Goal: Transaction & Acquisition: Purchase product/service

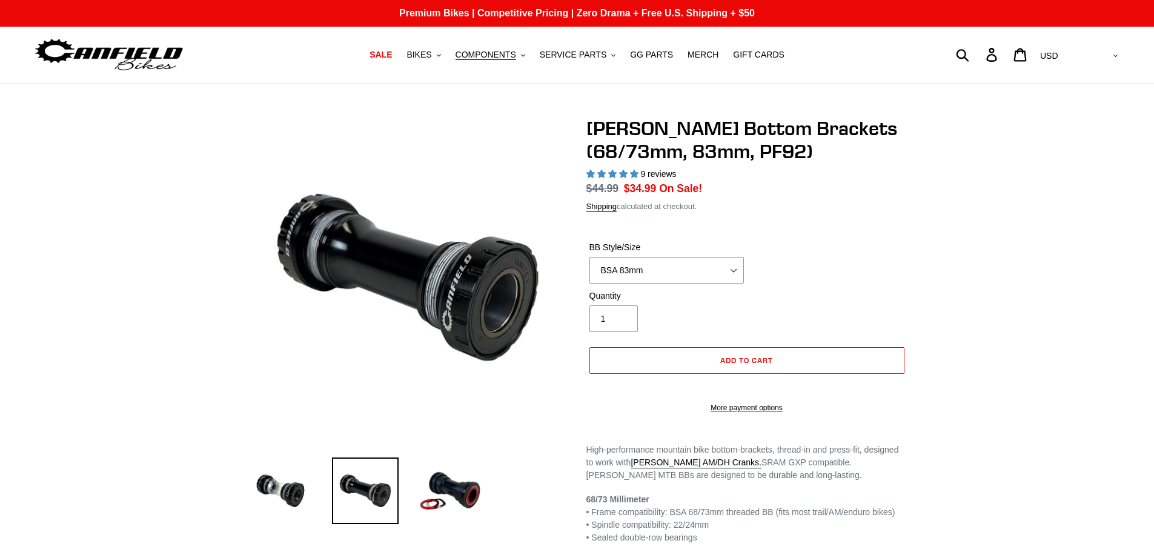
select select "highest-rating"
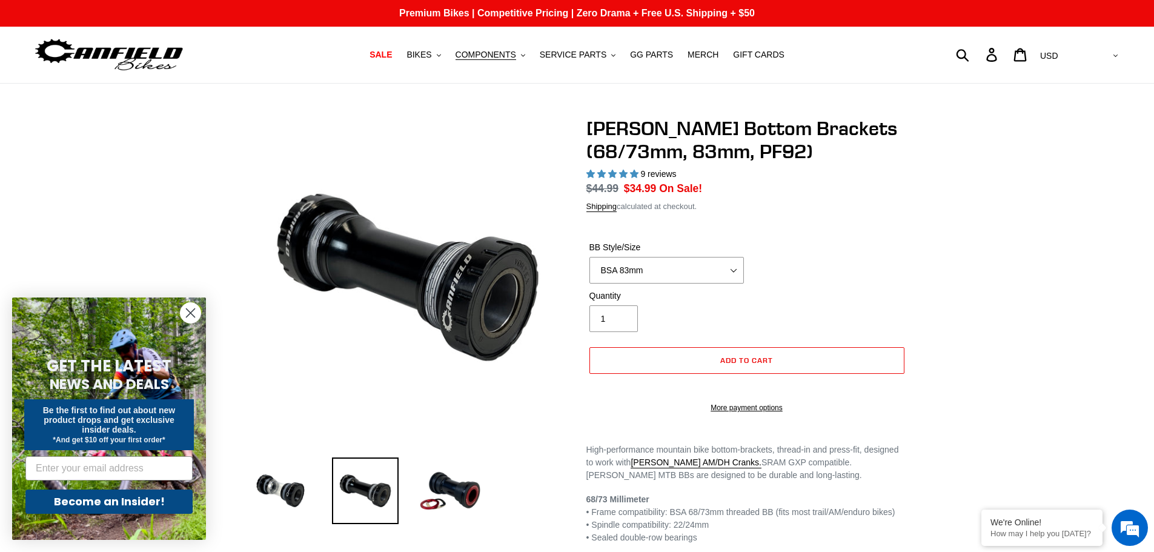
click at [669, 186] on span "On Sale!" at bounding box center [680, 189] width 43 height 16
click at [722, 190] on p "Pay with Affirm on orders over $35. See if you qualify" at bounding box center [806, 189] width 196 height 16
click at [441, 55] on icon ".cls-1{fill:#231f20}" at bounding box center [439, 55] width 4 height 4
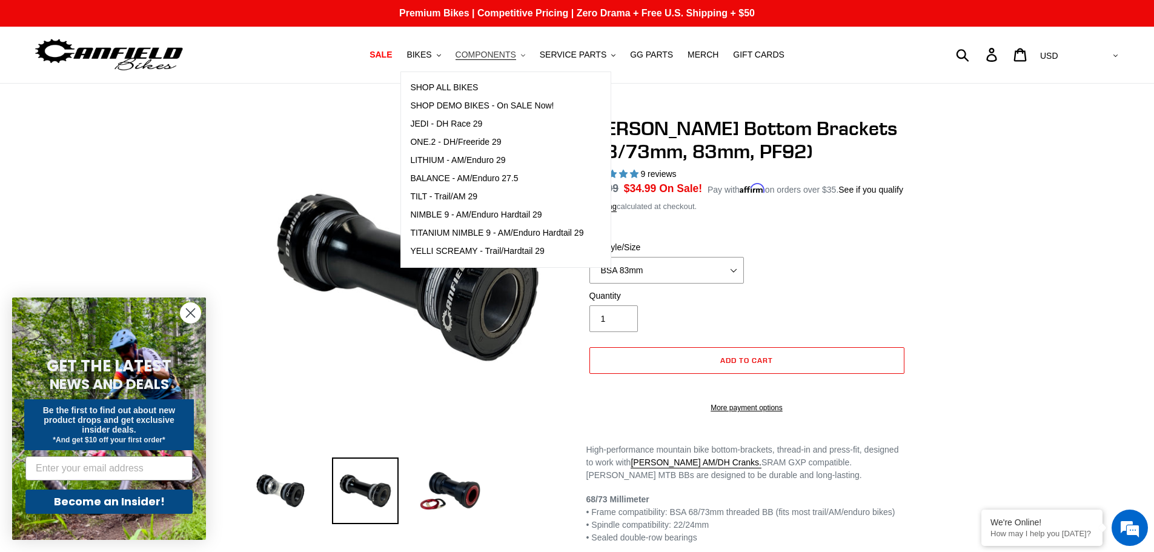
click at [498, 51] on span "COMPONENTS" at bounding box center [486, 55] width 61 height 10
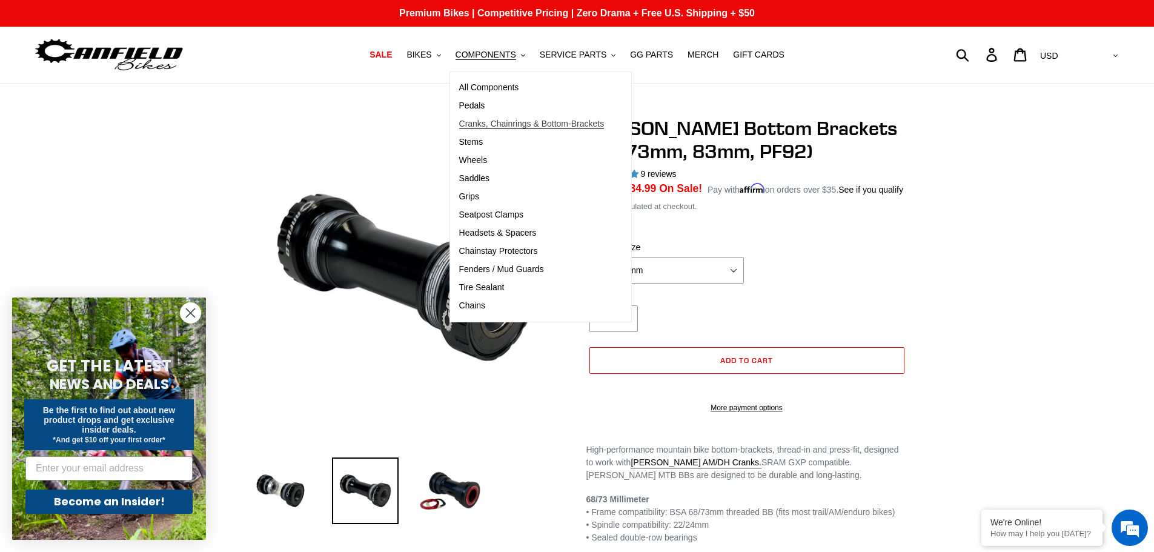
click at [505, 123] on span "Cranks, Chainrings & Bottom-Brackets" at bounding box center [531, 124] width 145 height 10
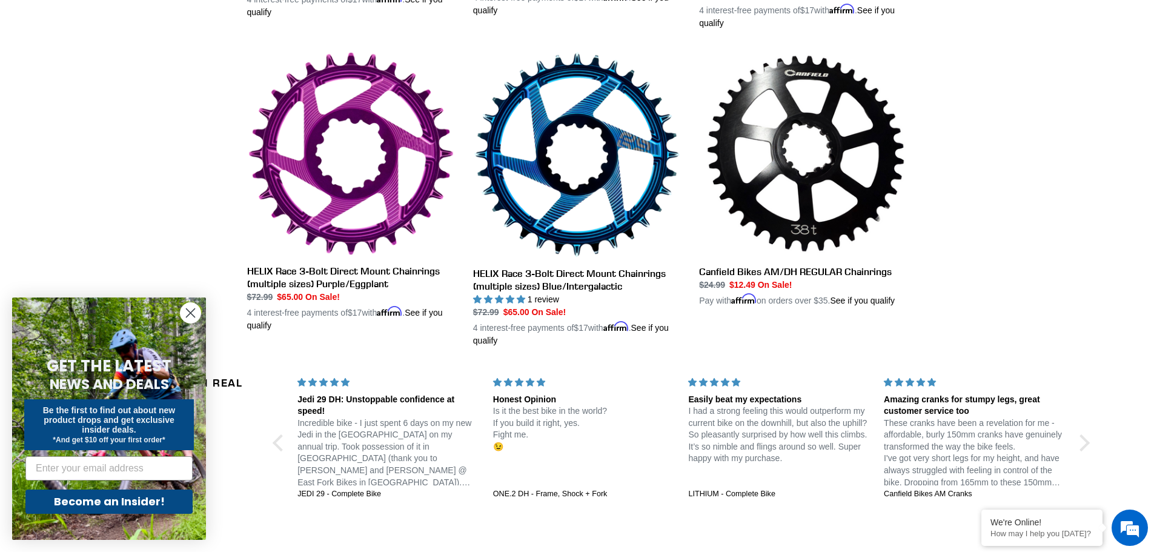
scroll to position [909, 0]
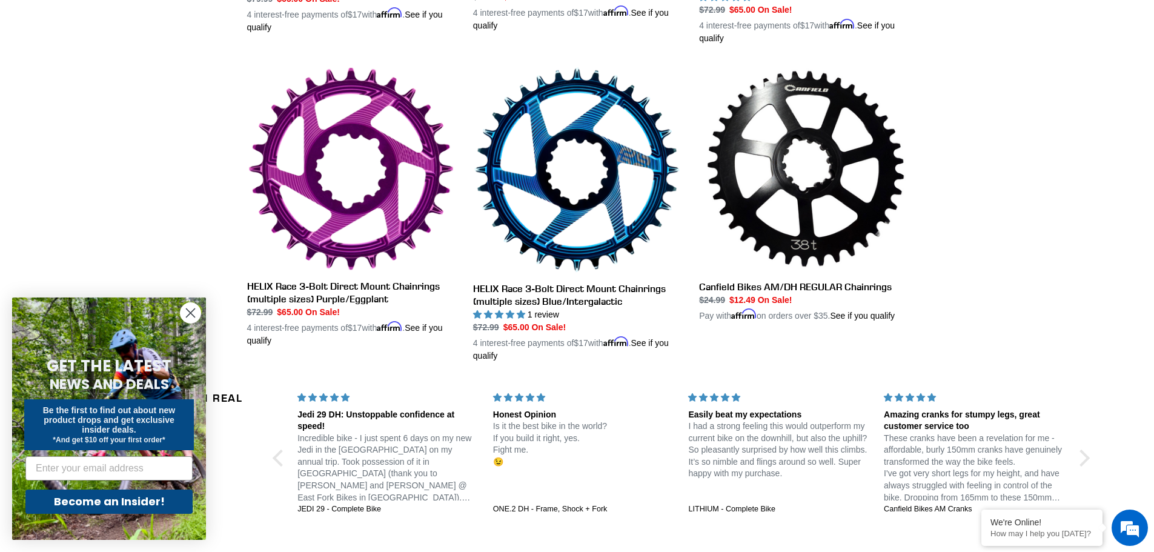
click at [182, 310] on circle "Close dialog" at bounding box center [191, 313] width 20 height 20
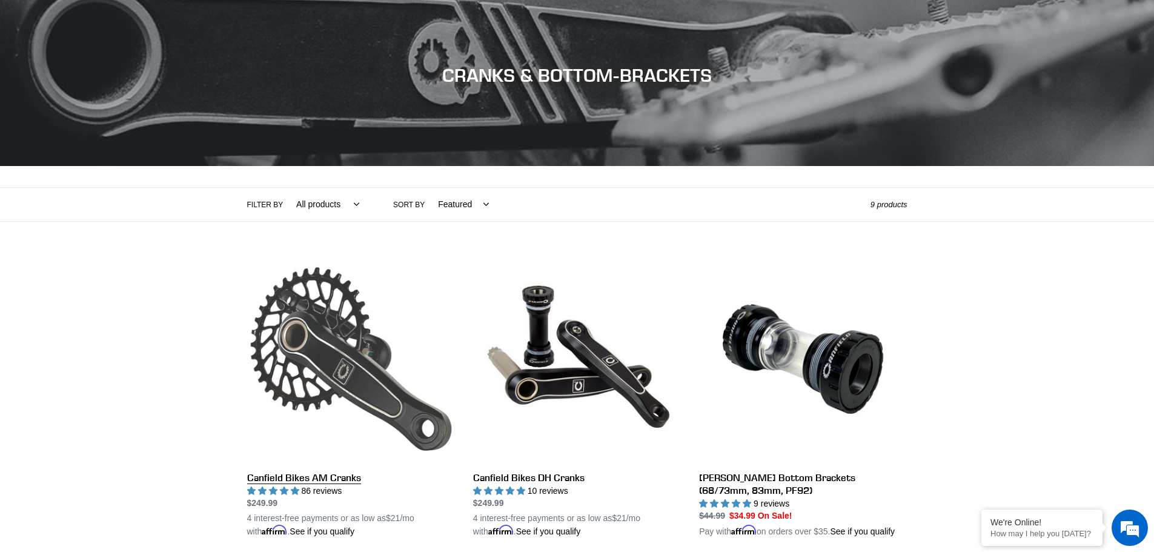
scroll to position [121, 0]
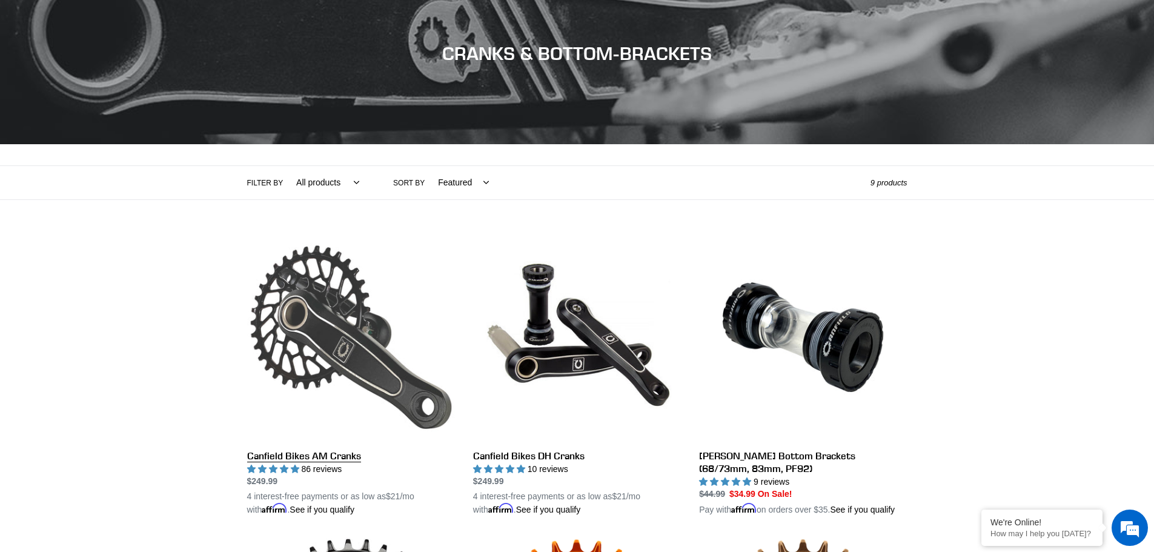
click at [315, 445] on link "Canfield Bikes AM Cranks" at bounding box center [351, 375] width 208 height 284
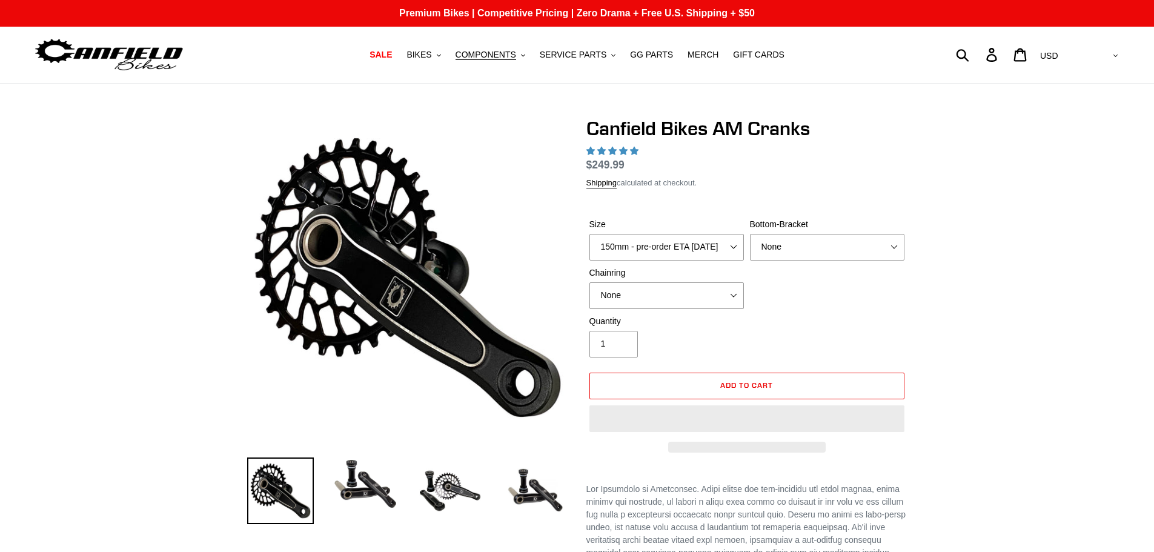
select select "highest-rating"
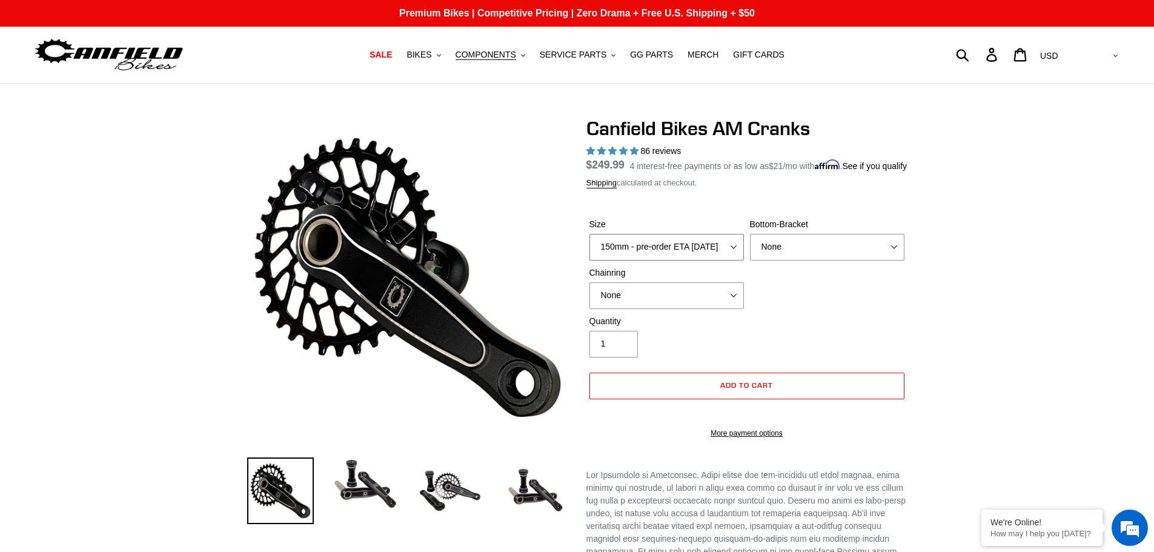
click at [731, 261] on select "150mm - pre-order ETA 9/30/25 155mm - pre-order ETA 9/30/25 160mm - pre-order E…" at bounding box center [667, 247] width 155 height 27
click at [590, 248] on select "150mm - pre-order ETA 9/30/25 155mm - pre-order ETA 9/30/25 160mm - pre-order E…" at bounding box center [667, 247] width 155 height 27
click at [740, 261] on select "150mm - pre-order ETA 9/30/25 155mm - pre-order ETA 9/30/25 160mm - pre-order E…" at bounding box center [667, 247] width 155 height 27
click at [590, 248] on select "150mm - pre-order ETA 9/30/25 155mm - pre-order ETA 9/30/25 160mm - pre-order E…" at bounding box center [667, 247] width 155 height 27
click at [724, 251] on select "150mm - pre-order ETA 9/30/25 155mm - pre-order ETA 9/30/25 160mm - pre-order E…" at bounding box center [667, 247] width 155 height 27
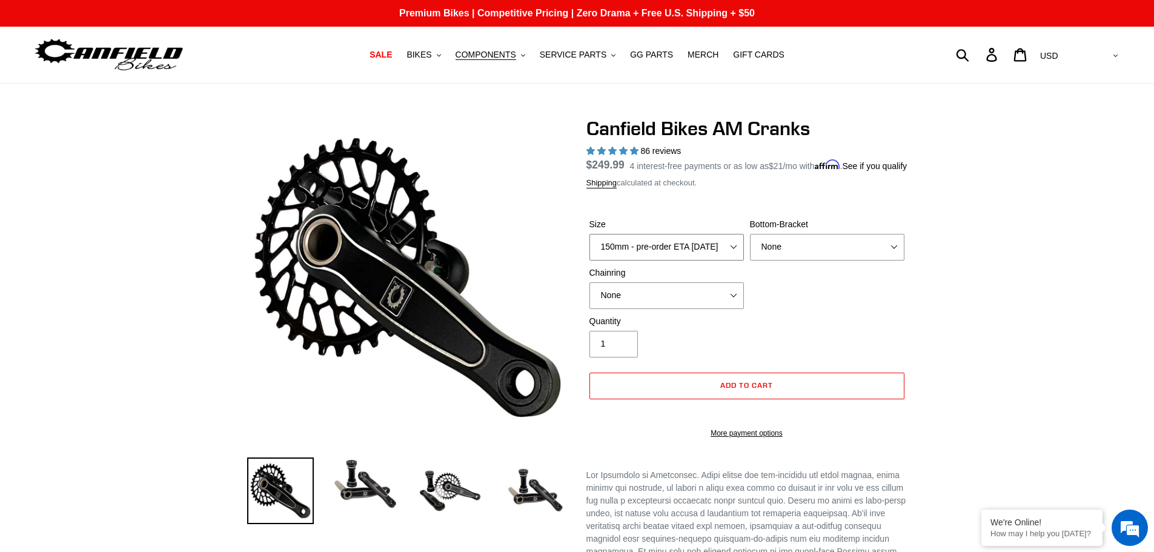
select select "160mm - pre-order ETA 9/30/25"
click at [590, 248] on select "150mm - pre-order ETA 9/30/25 155mm - pre-order ETA 9/30/25 160mm - pre-order E…" at bounding box center [667, 247] width 155 height 27
click at [797, 261] on select "None BSA Threaded 68/73mm Press Fit PF92" at bounding box center [827, 247] width 155 height 27
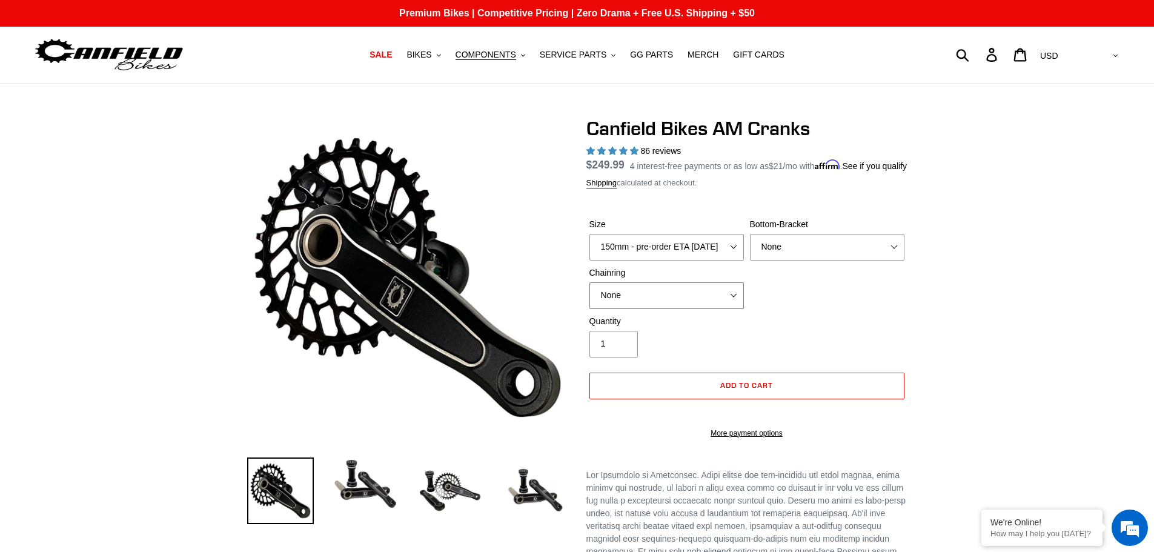
click at [732, 300] on select "None 30t Round (Boost 148) 30t Oval (Boost 148) 32t Round (Boost 148) 32t Oval …" at bounding box center [667, 295] width 155 height 27
click at [590, 296] on select "None 30t Round (Boost 148) 30t Oval (Boost 148) 32t Round (Boost 148) 32t Oval …" at bounding box center [667, 295] width 155 height 27
click at [664, 309] on select "None 30t Round (Boost 148) 30t Oval (Boost 148) 32t Round (Boost 148) 32t Oval …" at bounding box center [667, 295] width 155 height 27
select select "None"
click at [590, 296] on select "None 30t Round (Boost 148) 30t Oval (Boost 148) 32t Round (Boost 148) 32t Oval …" at bounding box center [667, 295] width 155 height 27
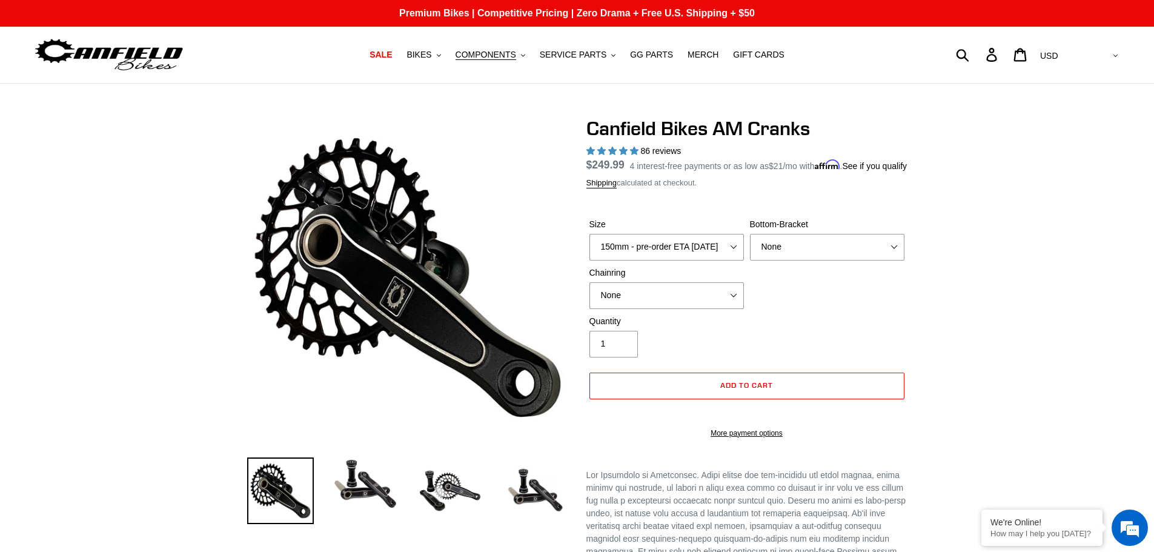
click at [892, 341] on div "Quantity 1" at bounding box center [747, 339] width 321 height 48
click at [667, 141] on div "Canfield Bikes AM Cranks 86 reviews Regular price $249.99 Sale price $249.99 On…" at bounding box center [747, 284] width 321 height 334
click at [669, 136] on h1 "Canfield Bikes AM Cranks" at bounding box center [747, 128] width 321 height 23
click at [707, 130] on h1 "Canfield Bikes AM Cranks" at bounding box center [747, 128] width 321 height 23
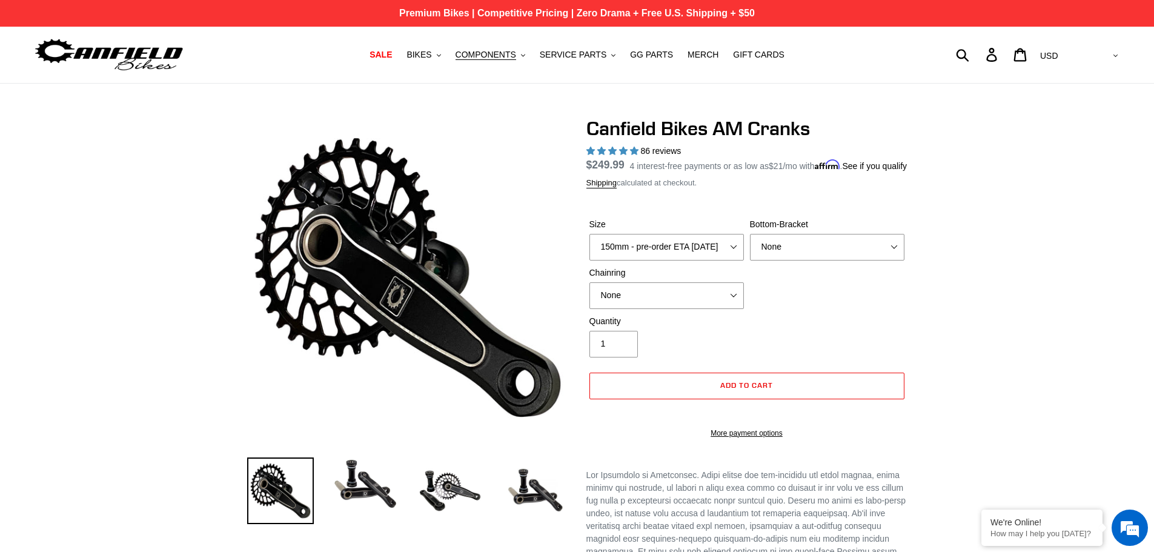
click at [467, 12] on p "Premium Bikes | Competitive Pricing | Zero Drama + Free U.S. Shipping + $50" at bounding box center [577, 13] width 1154 height 27
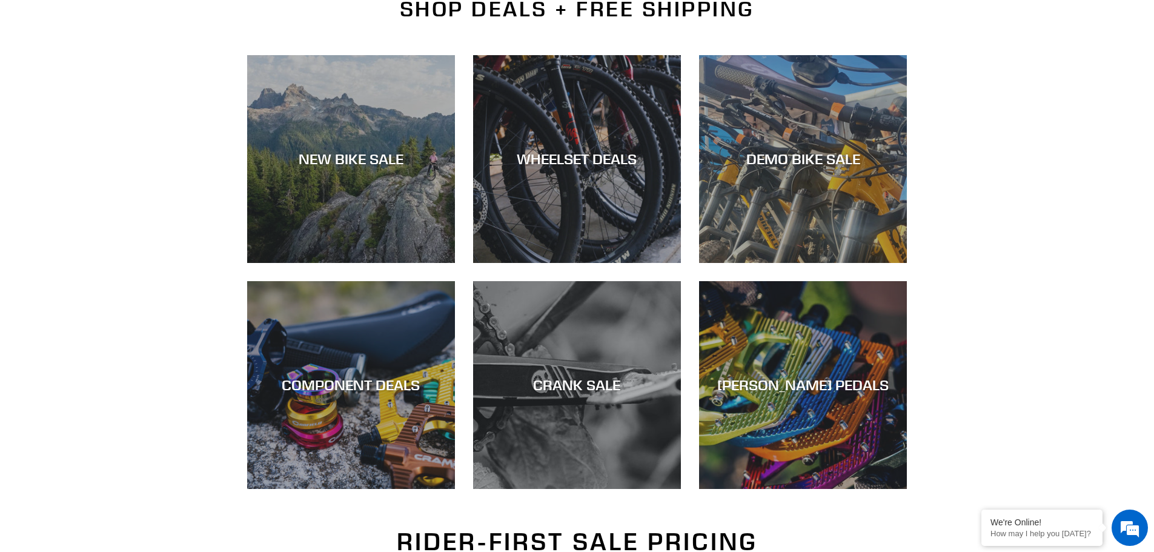
scroll to position [303, 0]
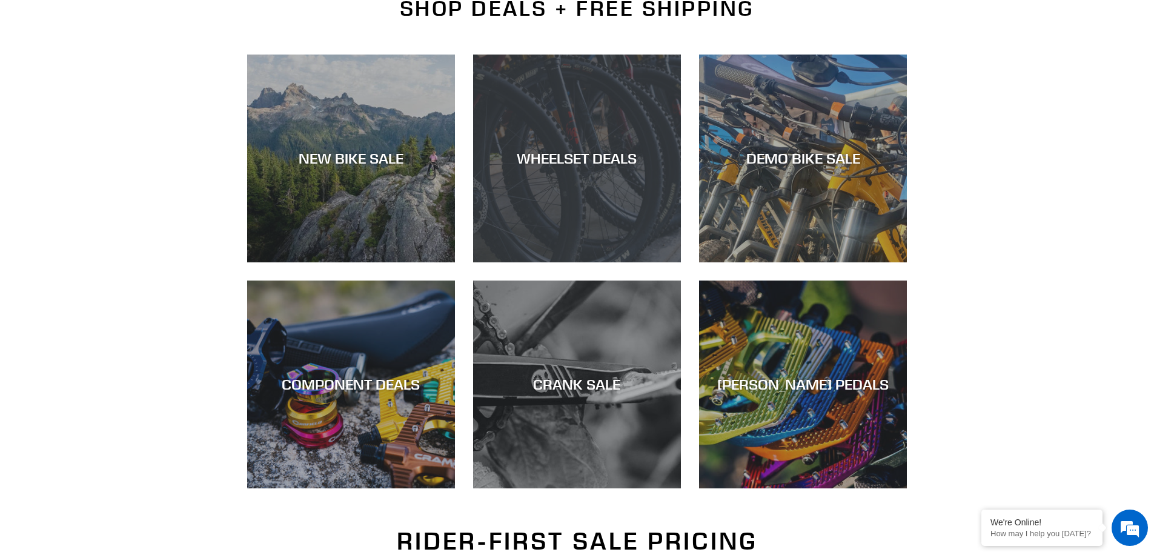
click at [638, 150] on div "WHEELSET DEALS" at bounding box center [577, 159] width 208 height 18
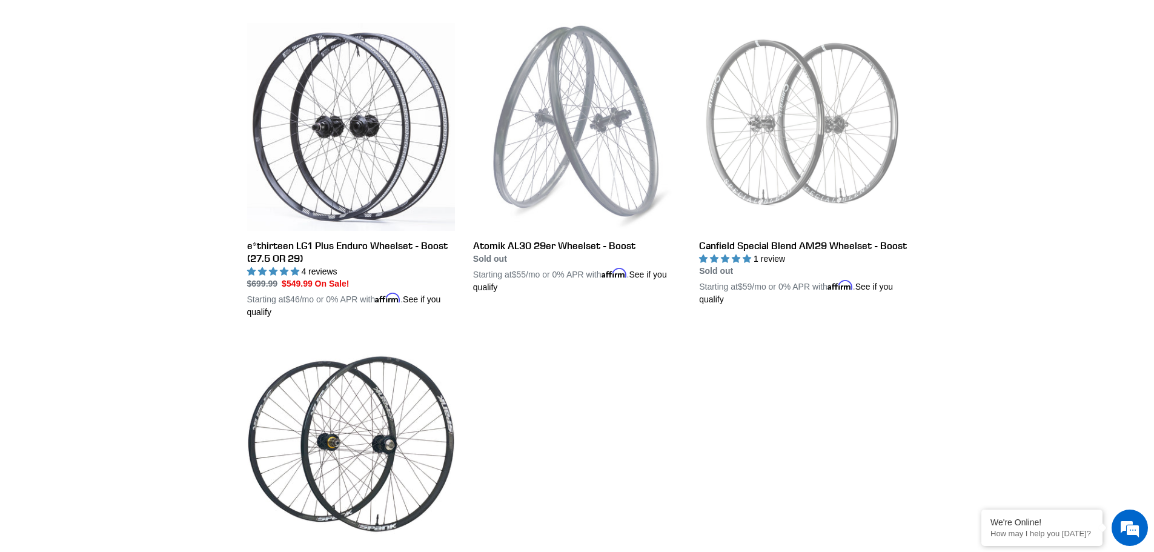
scroll to position [303, 0]
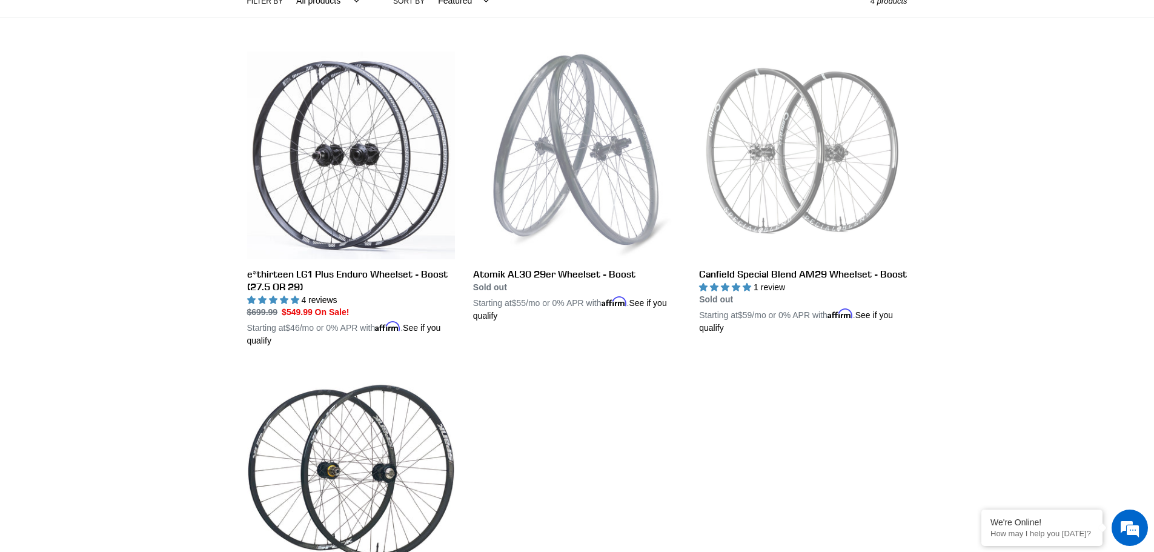
click at [112, 119] on div "Collection: WHEELSET DEALS Filter by All products BFCM23 Components Wheels .cls…" at bounding box center [577, 210] width 1154 height 859
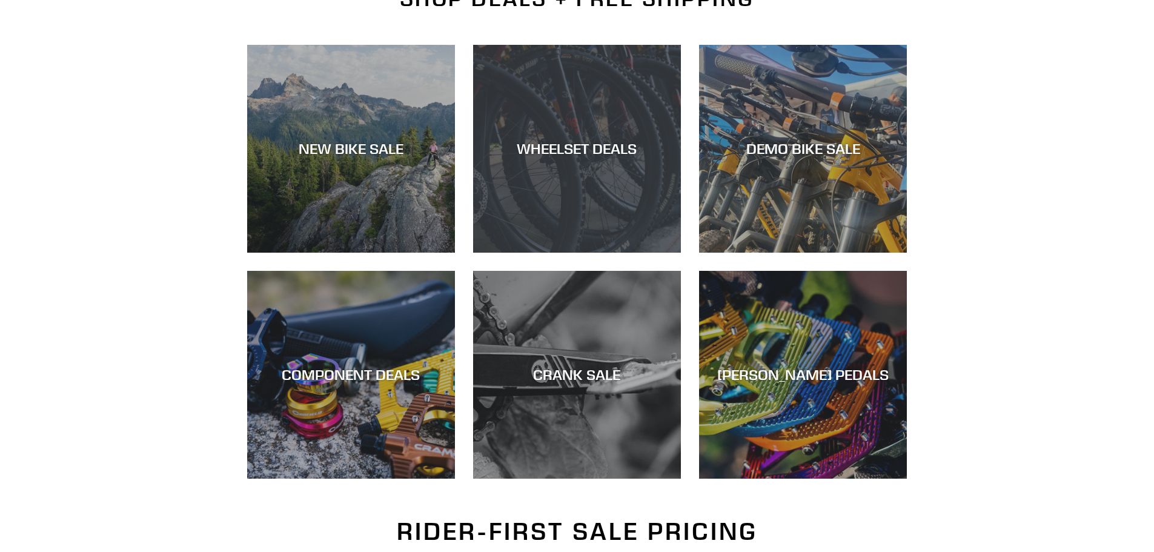
scroll to position [303, 0]
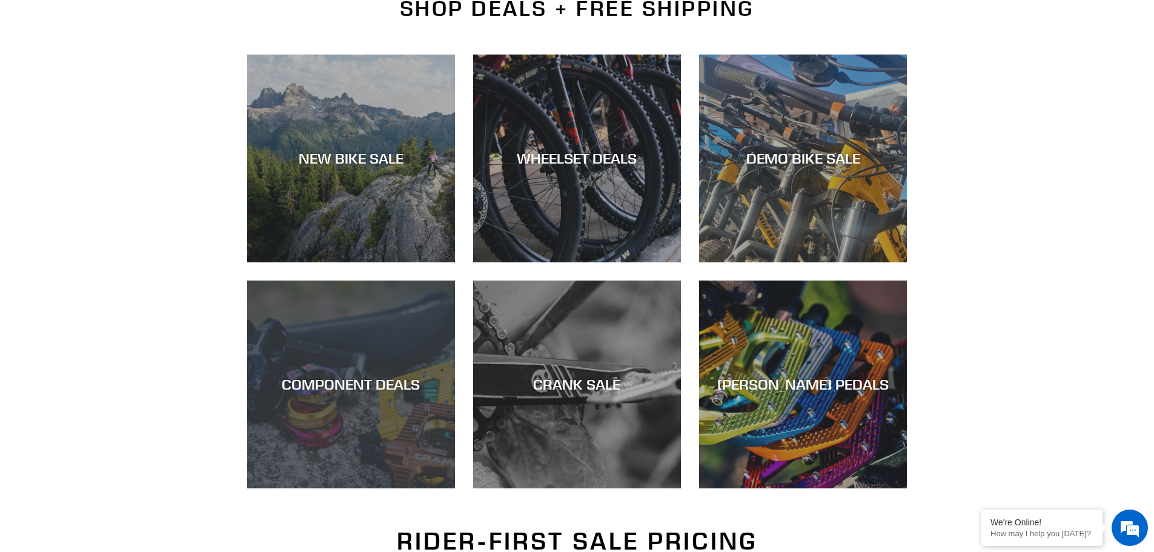
click at [357, 488] on div "COMPONENT DEALS" at bounding box center [351, 488] width 208 height 0
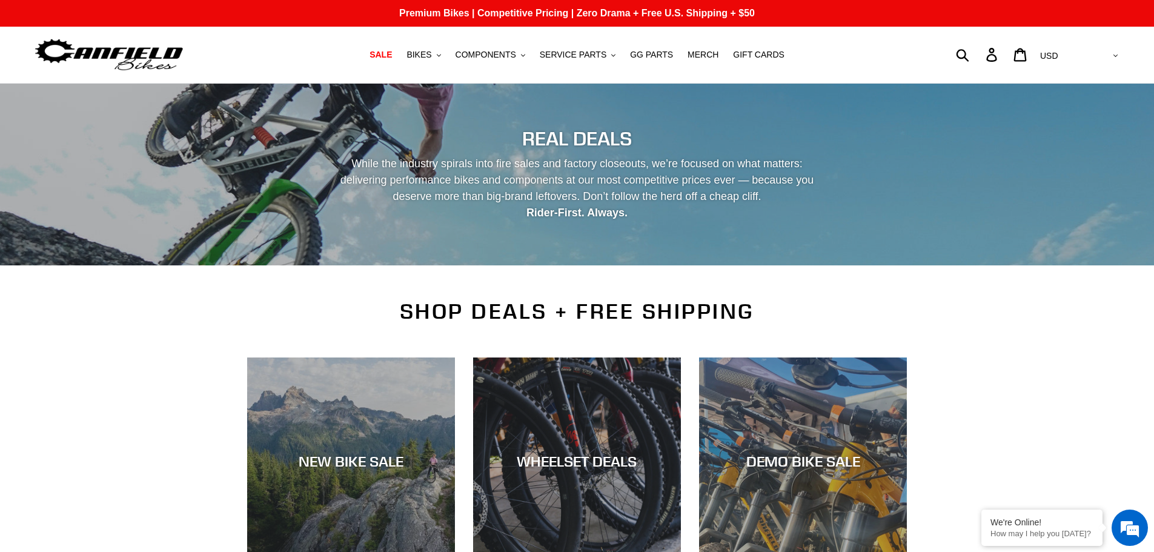
scroll to position [303, 0]
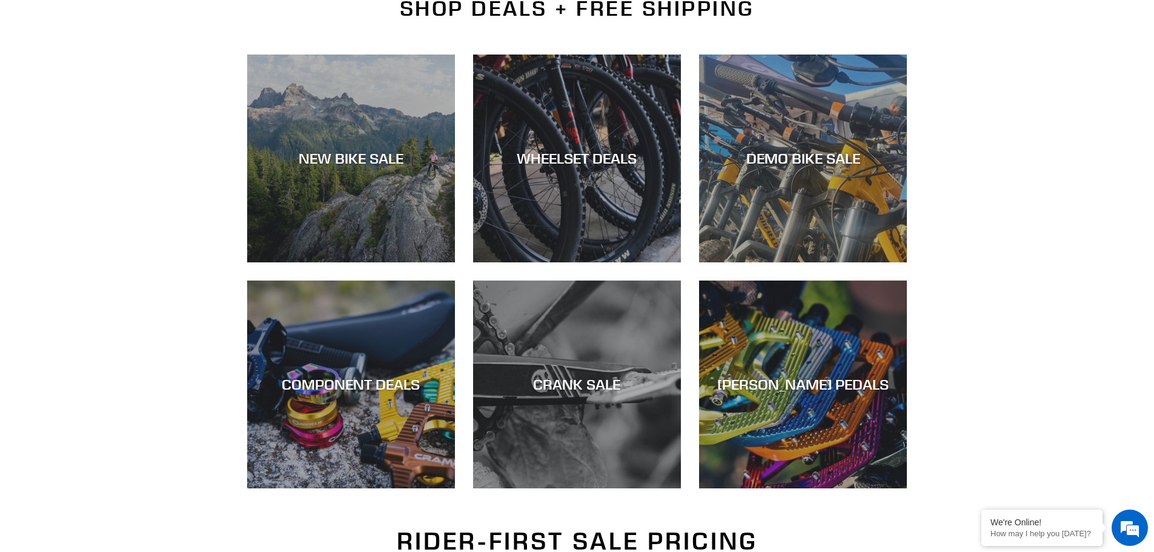
click at [542, 488] on div "CRANK SALE" at bounding box center [577, 488] width 208 height 0
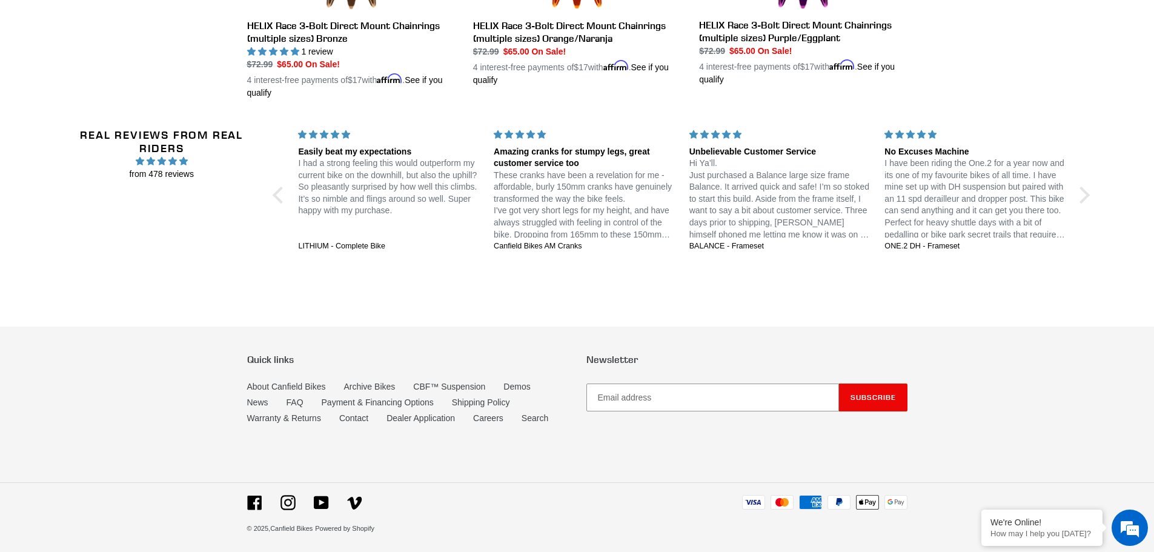
scroll to position [1173, 0]
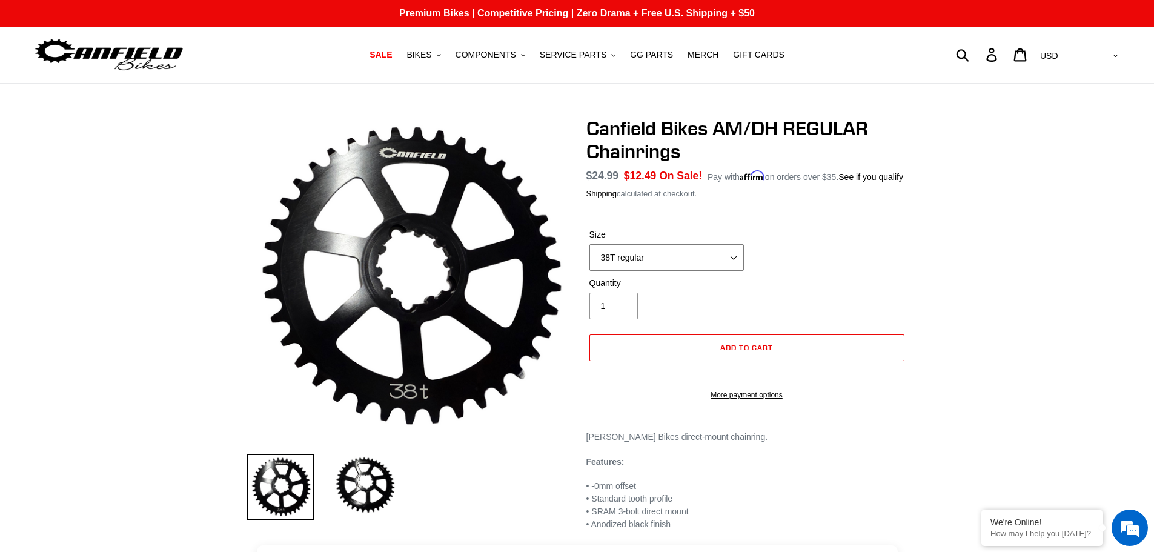
click at [708, 253] on select "38T regular" at bounding box center [667, 257] width 155 height 27
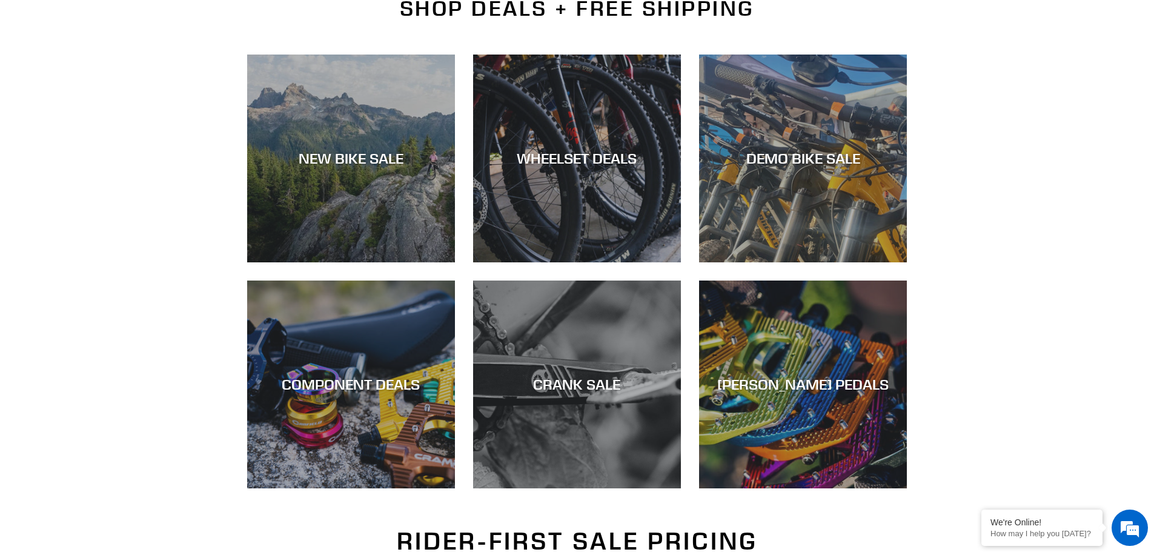
click at [172, 241] on div "SHOP DEALS + FREE SHIPPING NEW BIKE SALE WHEELSET DEALS DEMO BIKE SALE COMPONEN…" at bounding box center [577, 261] width 1154 height 531
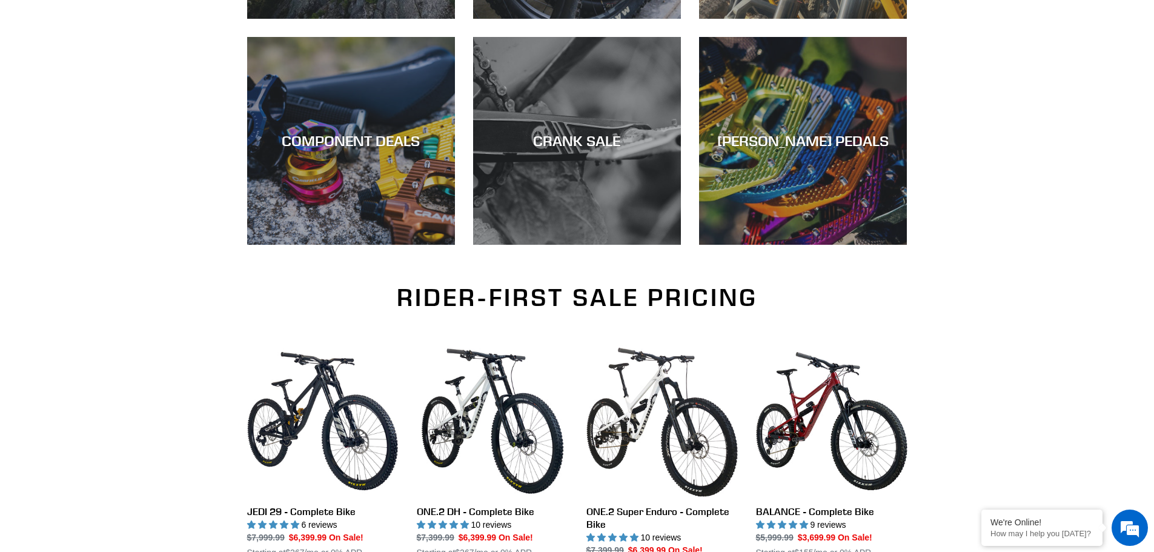
scroll to position [667, 0]
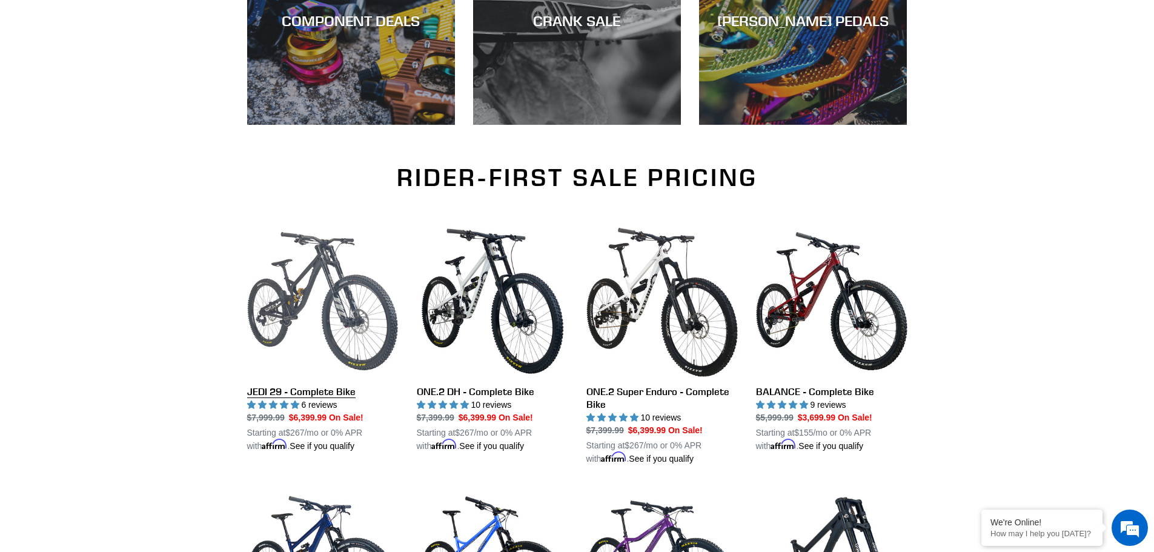
click at [315, 307] on link "JEDI 29 - Complete Bike" at bounding box center [323, 338] width 152 height 227
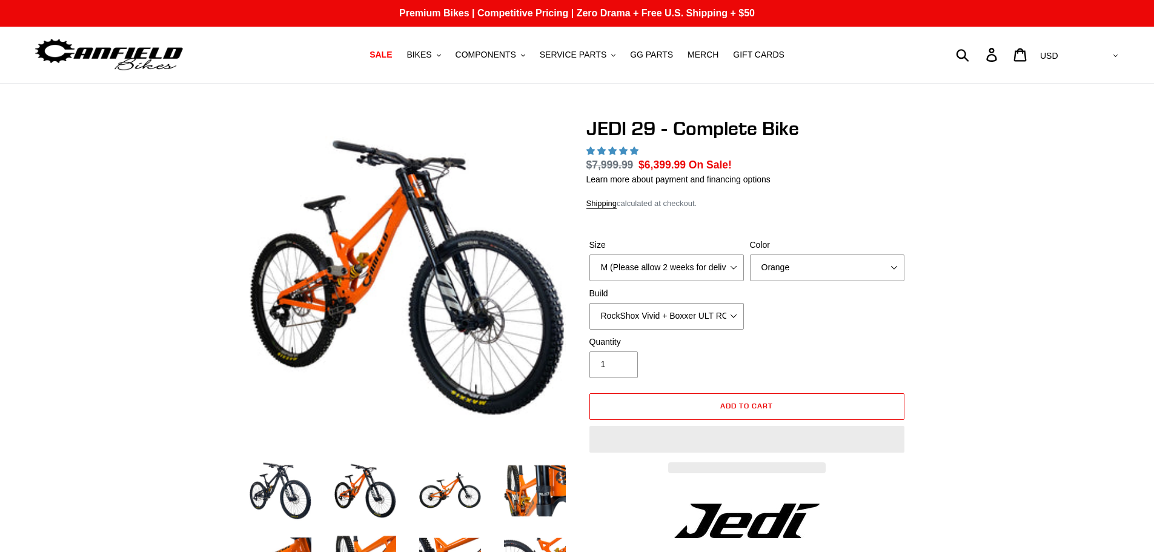
select select "highest-rating"
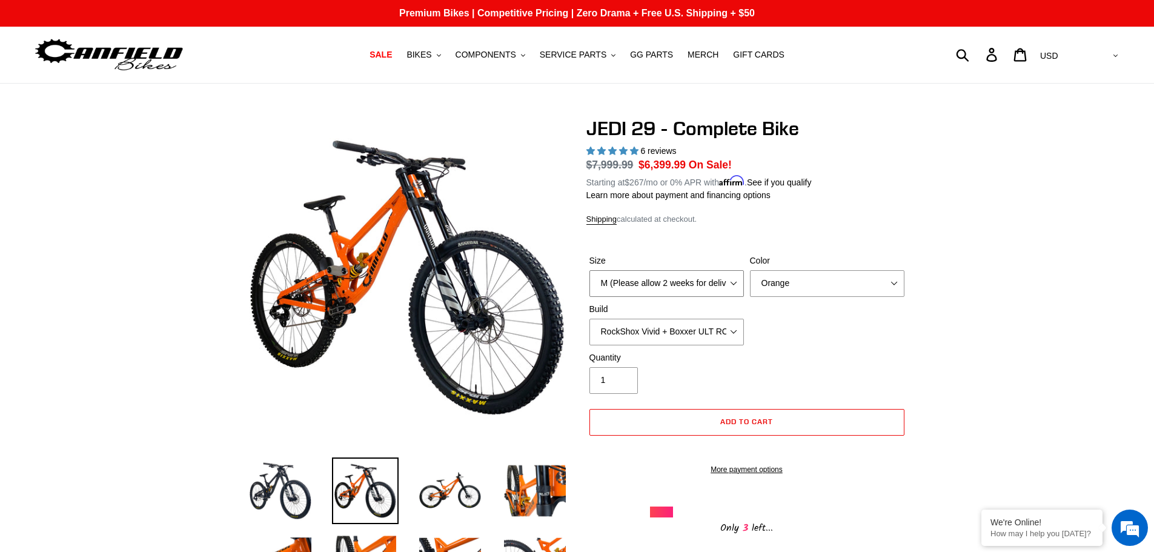
click at [710, 279] on select "M (Please allow 2 weeks for delivery) L (Please allow 2 weeks for delivery) XL …" at bounding box center [667, 283] width 155 height 27
select select "L (Please allow 2 weeks for delivery)"
click at [590, 270] on select "M (Please allow 2 weeks for delivery) L (Please allow 2 weeks for delivery) XL …" at bounding box center [667, 283] width 155 height 27
click at [787, 294] on select "Orange Stealth Black Raw" at bounding box center [827, 283] width 155 height 27
click at [750, 270] on select "Orange Stealth Black Raw" at bounding box center [827, 283] width 155 height 27
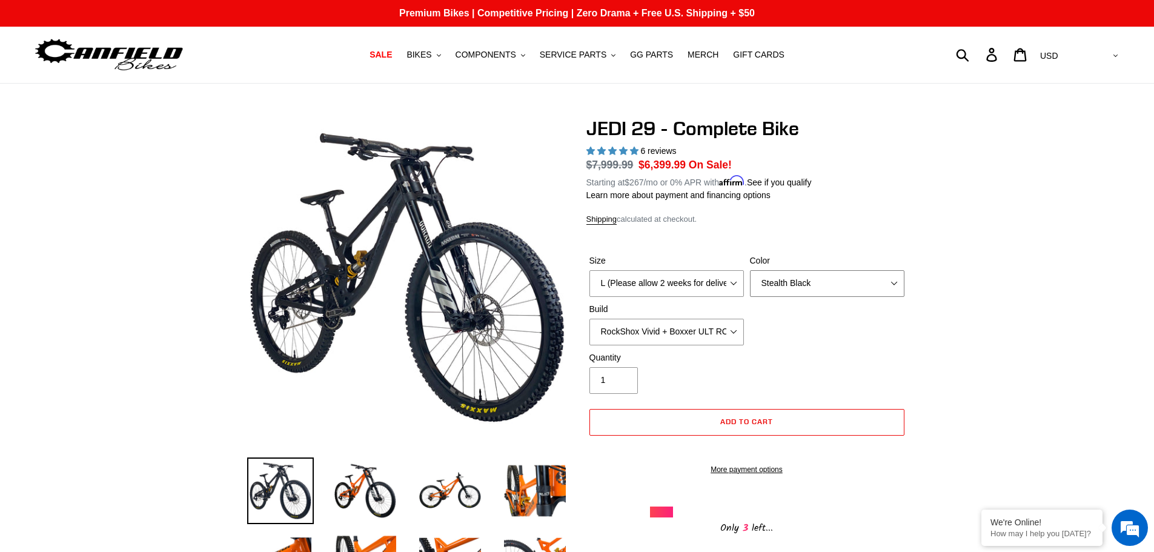
click at [811, 285] on select "Orange Stealth Black Raw" at bounding box center [827, 283] width 155 height 27
click at [750, 270] on select "Orange Stealth Black Raw" at bounding box center [827, 283] width 155 height 27
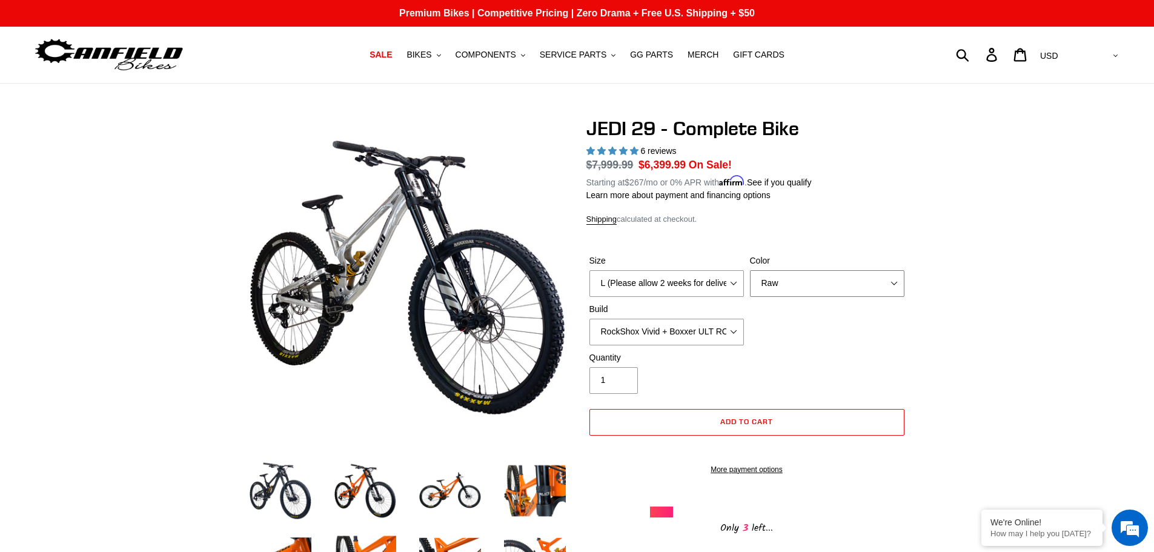
click at [802, 281] on select "Orange Stealth Black Raw" at bounding box center [827, 283] width 155 height 27
select select "Stealth Black"
click at [750, 270] on select "Orange Stealth Black Raw" at bounding box center [827, 283] width 155 height 27
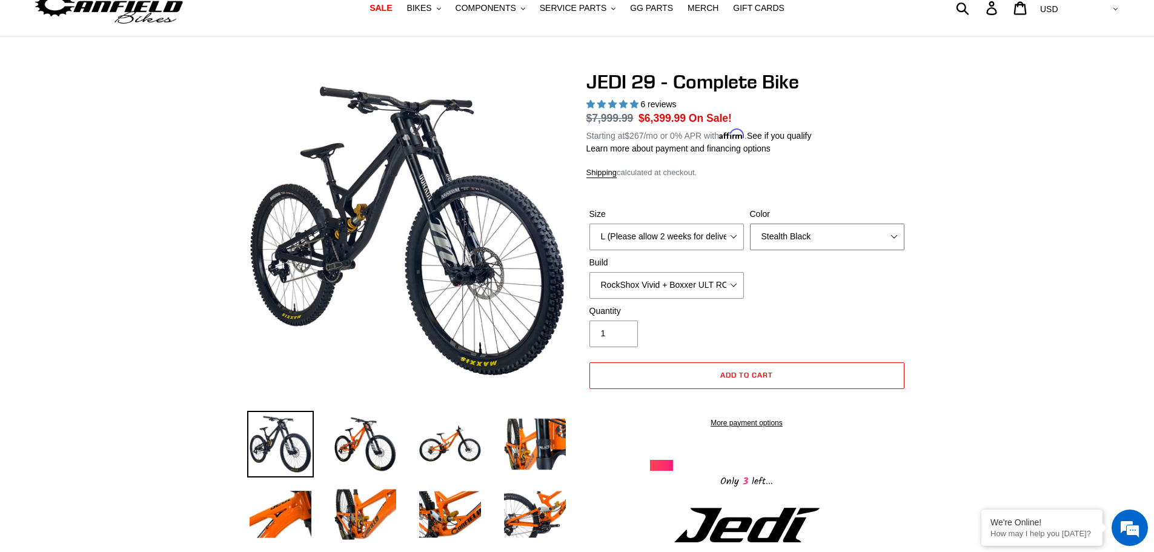
scroll to position [61, 0]
